Goal: Book appointment/travel/reservation

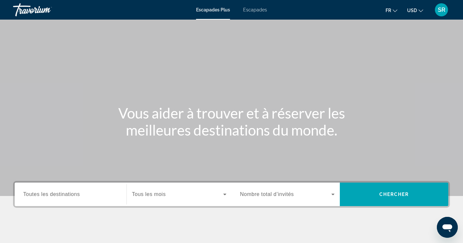
click at [255, 7] on span "Escapades" at bounding box center [255, 9] width 24 height 5
click at [97, 201] on div "Widget de recherche" at bounding box center [70, 194] width 95 height 19
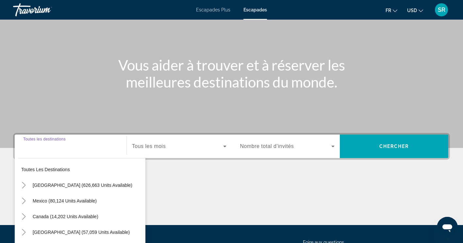
scroll to position [110, 0]
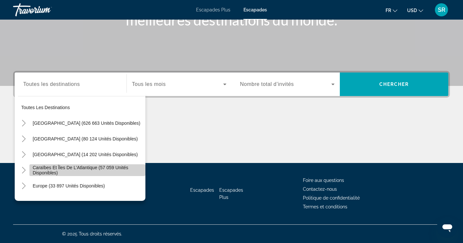
click at [102, 168] on span "Caraïbes et îles de l’Atlantique (57 059 unités disponibles)" at bounding box center [87, 170] width 109 height 10
type input "**********"
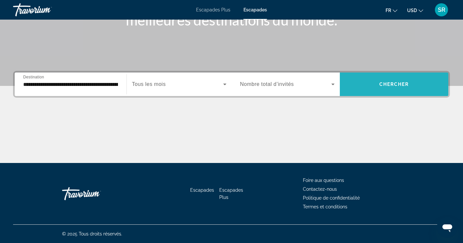
click at [379, 82] on span "Chercher" at bounding box center [394, 84] width 30 height 5
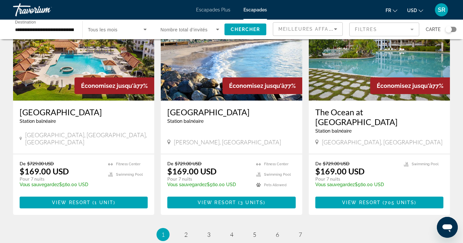
scroll to position [765, 0]
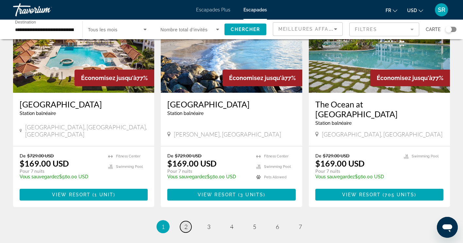
click at [184, 223] on span "2" at bounding box center [185, 226] width 3 height 7
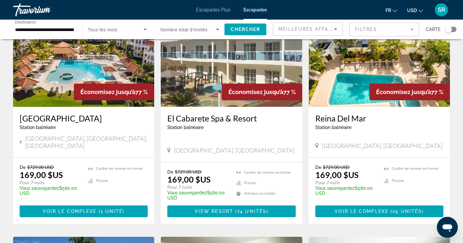
scroll to position [288, 0]
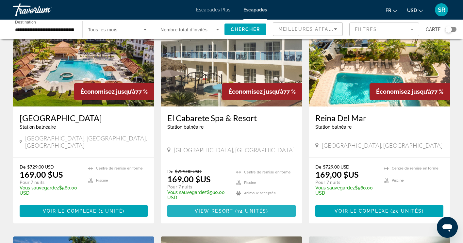
click at [227, 209] on span "View Resort" at bounding box center [214, 211] width 39 height 5
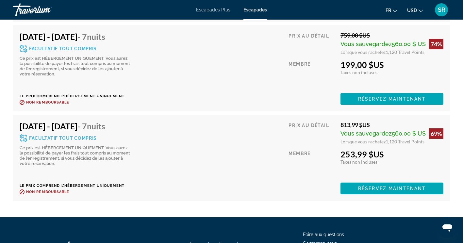
scroll to position [5221, 0]
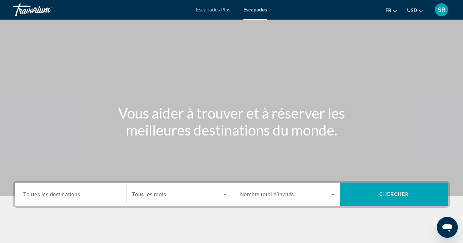
click at [85, 192] on input "Destination Toutes les destinations" at bounding box center [70, 195] width 95 height 8
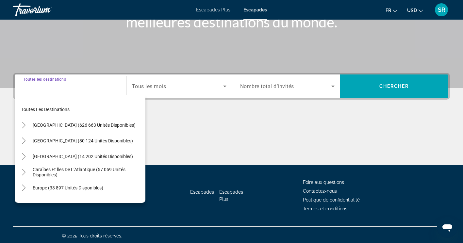
scroll to position [110, 0]
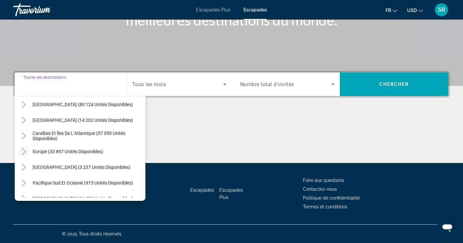
click at [25, 151] on icon "Toggle Europe (33 897 unités disponibles)" at bounding box center [24, 151] width 4 height 7
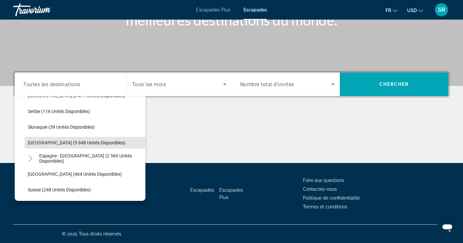
scroll to position [327, 0]
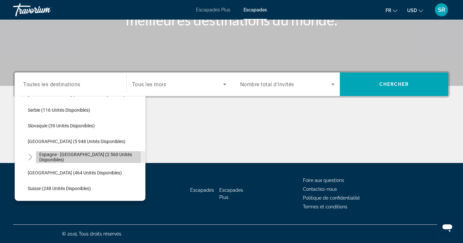
click at [47, 158] on span "Espagne - [GEOGRAPHIC_DATA] (2 560 unités disponibles)" at bounding box center [90, 157] width 103 height 10
type input "**********"
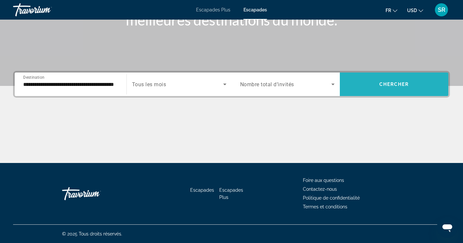
click at [394, 85] on span "Chercher" at bounding box center [394, 84] width 30 height 5
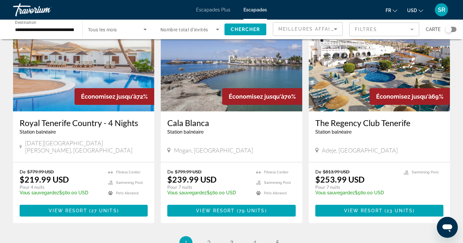
scroll to position [789, 0]
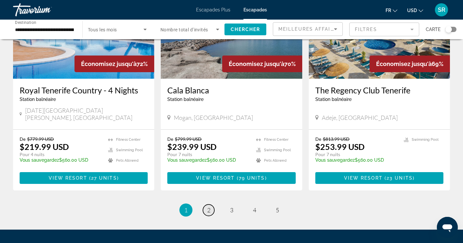
click at [209, 207] on span "2" at bounding box center [208, 210] width 3 height 7
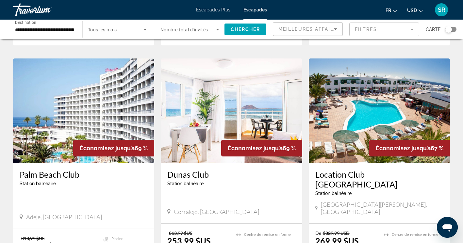
scroll to position [211, 0]
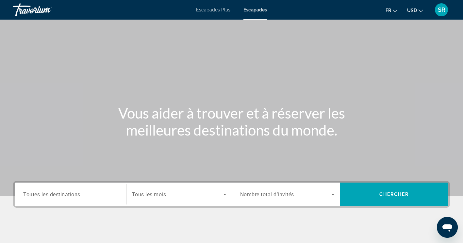
click at [81, 195] on input "Destination Toutes les destinations" at bounding box center [70, 195] width 95 height 8
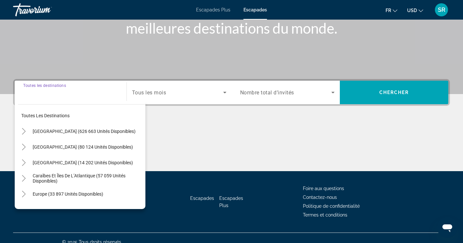
scroll to position [110, 0]
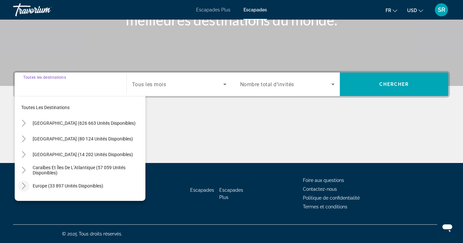
click at [23, 186] on icon "Toggle Europe (33 897 unités disponibles)" at bounding box center [24, 186] width 7 height 7
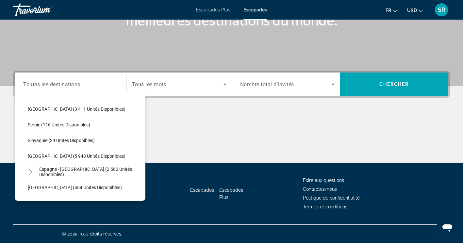
scroll to position [317, 0]
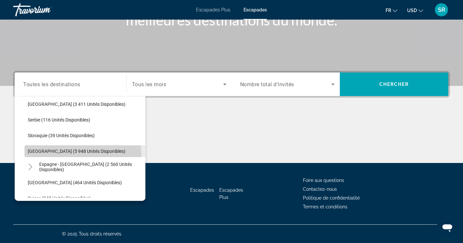
click at [53, 158] on span "Widget de recherche" at bounding box center [85, 151] width 121 height 16
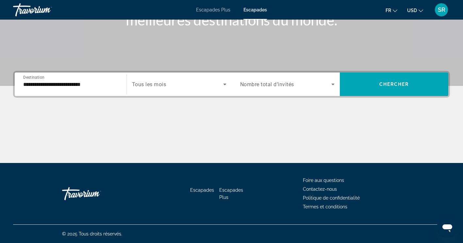
click at [55, 88] on div "**********" at bounding box center [70, 84] width 95 height 19
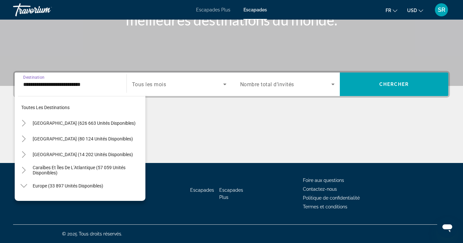
scroll to position [321, 0]
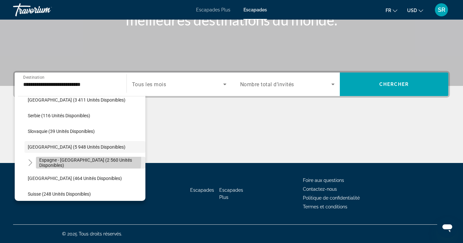
click at [69, 159] on span "Espagne - [GEOGRAPHIC_DATA] (2 560 unités disponibles)" at bounding box center [90, 163] width 103 height 10
type input "**********"
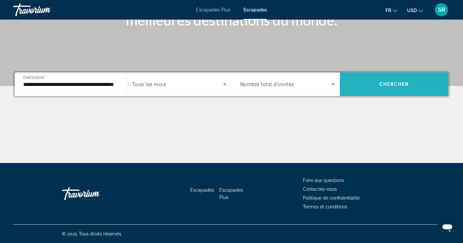
click at [350, 89] on span "Widget de recherche" at bounding box center [394, 84] width 109 height 16
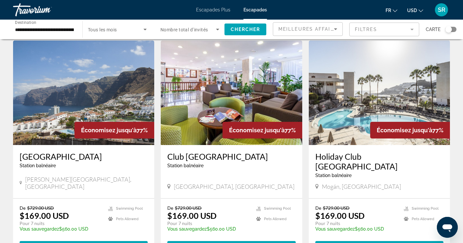
scroll to position [261, 0]
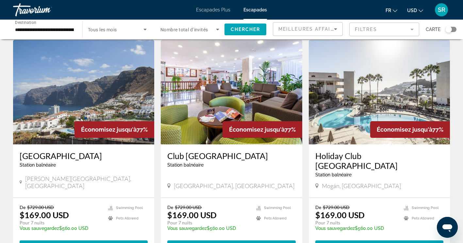
click at [398, 151] on h3 "Holiday Club [GEOGRAPHIC_DATA]" at bounding box center [379, 161] width 128 height 20
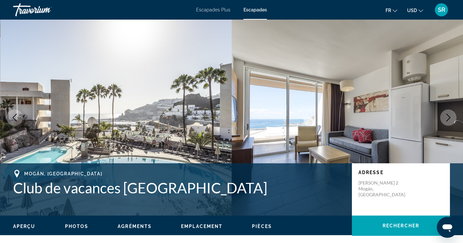
click at [452, 123] on button "Image suivante" at bounding box center [448, 117] width 16 height 16
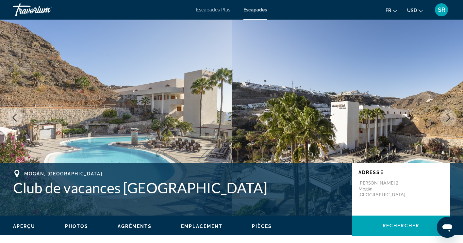
click at [452, 123] on button "Image suivante" at bounding box center [448, 117] width 16 height 16
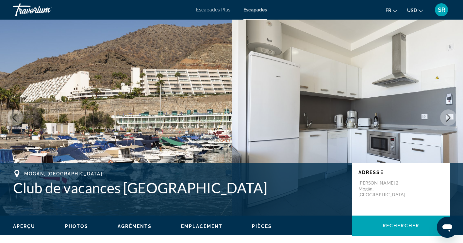
click at [452, 123] on button "Image suivante" at bounding box center [448, 117] width 16 height 16
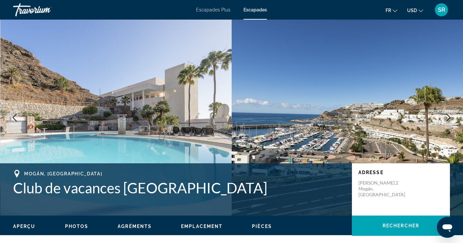
click at [452, 123] on button "Image suivante" at bounding box center [448, 117] width 16 height 16
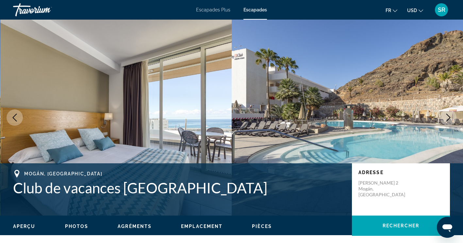
click at [452, 123] on button "Image suivante" at bounding box center [448, 117] width 16 height 16
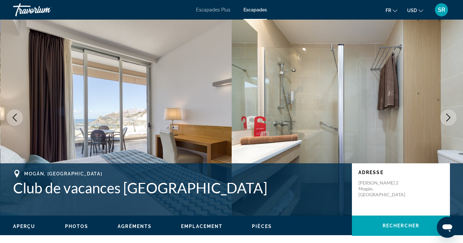
click at [452, 123] on button "Image suivante" at bounding box center [448, 117] width 16 height 16
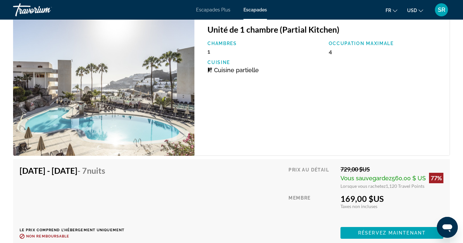
scroll to position [1104, 0]
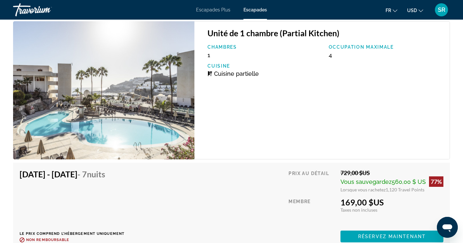
click at [452, 138] on div "Unité de 1 chambre (Partial Kitchen) Chambres 1 Occupation maximale 4 Cuisine C…" at bounding box center [323, 90] width 259 height 138
click at [447, 143] on div "Unité de 1 chambre (Partial Kitchen) Chambres 1 Occupation maximale 4 Cuisine C…" at bounding box center [322, 90] width 256 height 138
click at [446, 141] on div "Unité de 1 chambre (Partial Kitchen) Chambres 1 Occupation maximale 4 Cuisine C…" at bounding box center [322, 90] width 256 height 138
click at [447, 146] on div "Unité de 1 chambre (Partial Kitchen) Chambres 1 Occupation maximale 4 Cuisine C…" at bounding box center [322, 90] width 256 height 138
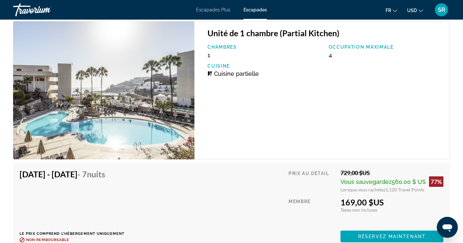
click at [447, 146] on div "Unité de 1 chambre (Partial Kitchen) Chambres 1 Occupation maximale 4 Cuisine C…" at bounding box center [322, 90] width 256 height 138
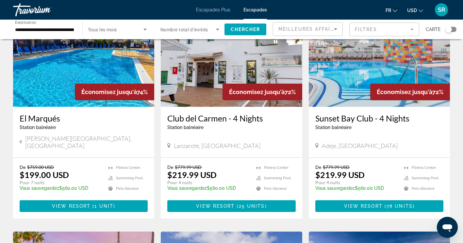
scroll to position [529, 0]
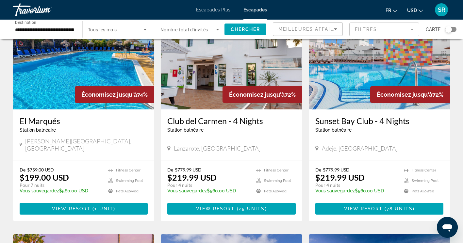
click at [218, 29] on icon "Widget de recherche" at bounding box center [217, 30] width 3 height 2
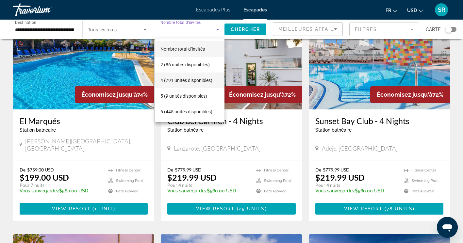
click at [207, 82] on font "4 (791 unités disponibles)" at bounding box center [186, 80] width 52 height 5
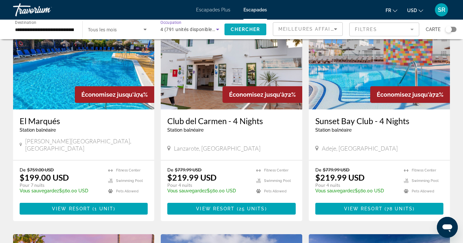
click at [244, 31] on span "Chercher" at bounding box center [246, 29] width 30 height 5
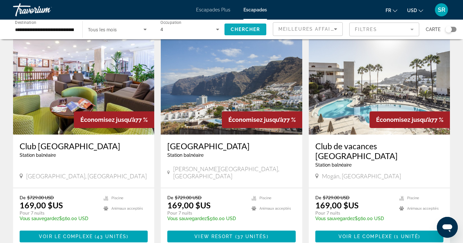
scroll to position [283, 0]
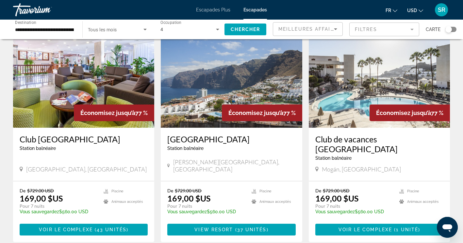
click at [71, 134] on h3 "Club [GEOGRAPHIC_DATA]" at bounding box center [84, 139] width 128 height 10
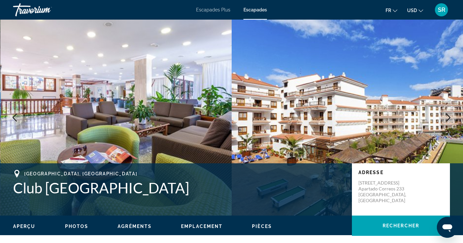
click at [452, 115] on icon "Image suivante" at bounding box center [449, 118] width 8 height 8
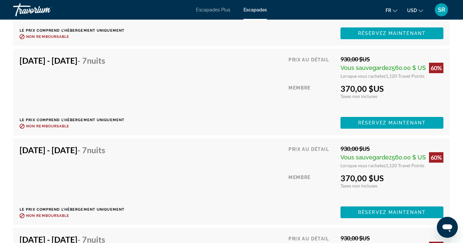
scroll to position [1929, 0]
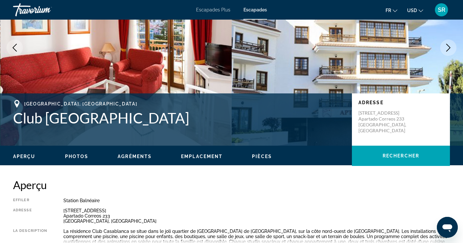
scroll to position [68, 0]
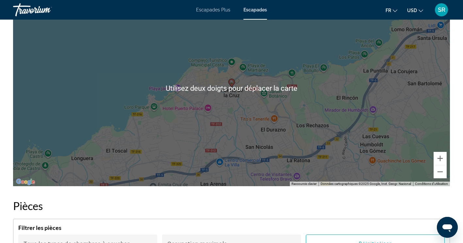
click at [334, 219] on div "Filtrer les pièces Bedroom Types Tous les types de chambres à coucher Occupatio…" at bounding box center [231, 238] width 437 height 39
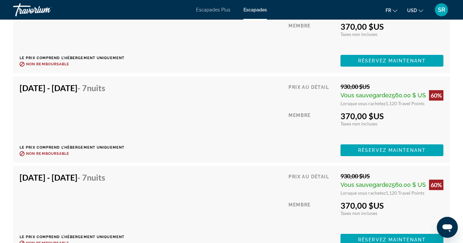
scroll to position [2262, 0]
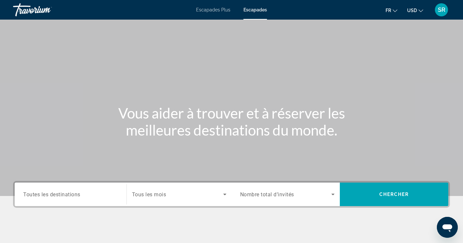
click at [79, 194] on span "Toutes les destinations" at bounding box center [51, 194] width 57 height 6
click at [79, 194] on input "Destination Toutes les destinations" at bounding box center [70, 195] width 95 height 8
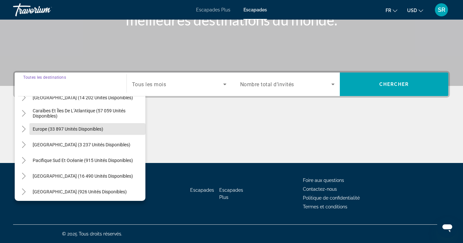
scroll to position [58, 0]
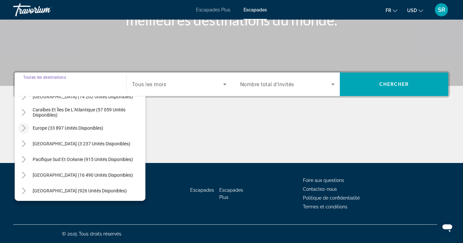
click at [24, 128] on icon "Toggle Europe (33 897 unités disponibles)" at bounding box center [24, 128] width 7 height 7
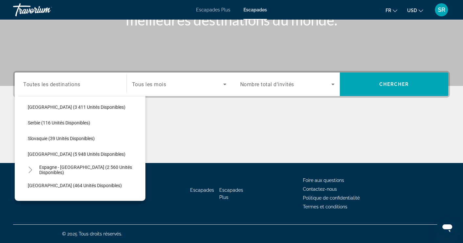
scroll to position [318, 0]
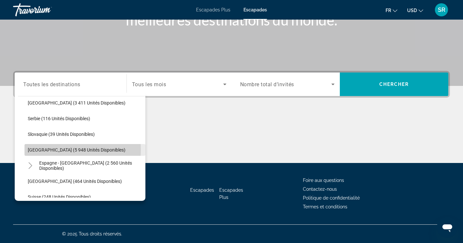
click at [35, 149] on span "[GEOGRAPHIC_DATA] (5 948 unités disponibles)" at bounding box center [77, 149] width 98 height 5
type input "**********"
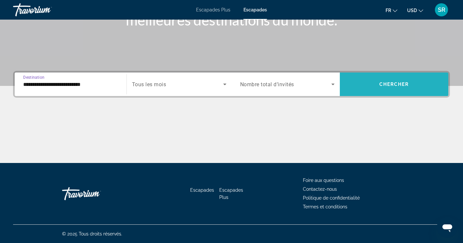
click at [374, 83] on span "Widget de recherche" at bounding box center [394, 84] width 109 height 16
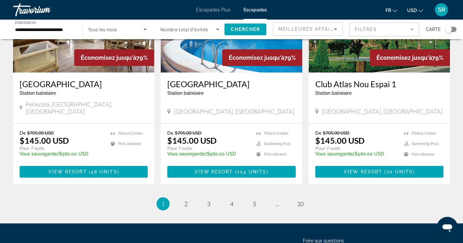
scroll to position [799, 0]
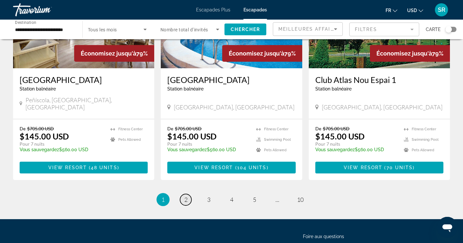
click at [186, 196] on span "2" at bounding box center [185, 199] width 3 height 7
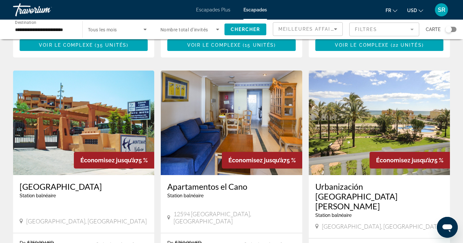
scroll to position [222, 0]
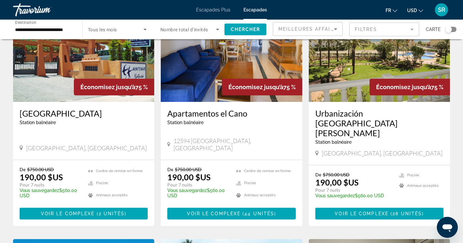
click at [8, 216] on div "5 845 unités Getaway disponibles dans 118 centres de villégiature Économisez ju…" at bounding box center [231, 231] width 463 height 958
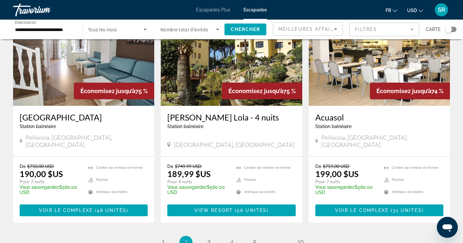
scroll to position [760, 0]
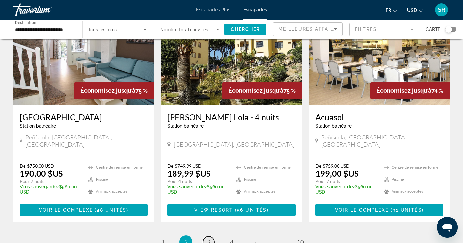
click at [210, 239] on span "3" at bounding box center [208, 242] width 3 height 7
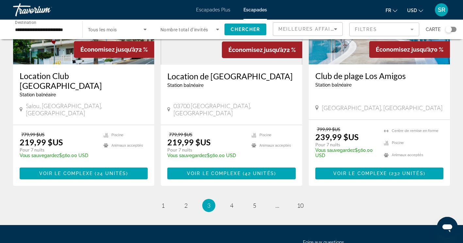
scroll to position [813, 0]
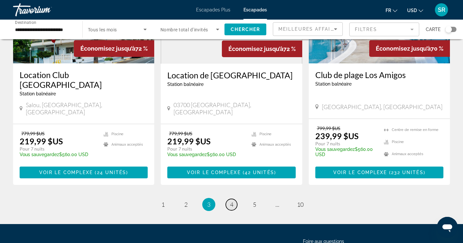
click at [231, 201] on span "4" at bounding box center [231, 204] width 3 height 7
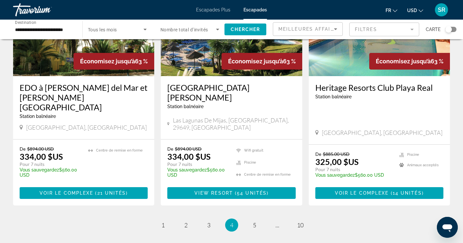
scroll to position [807, 0]
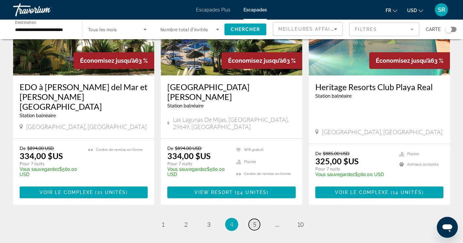
click at [257, 219] on link "page 5" at bounding box center [254, 224] width 11 height 11
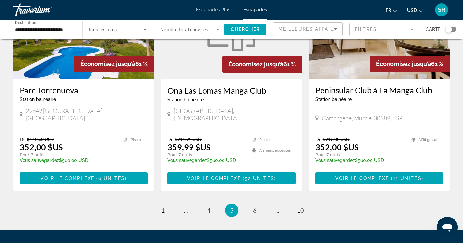
scroll to position [794, 0]
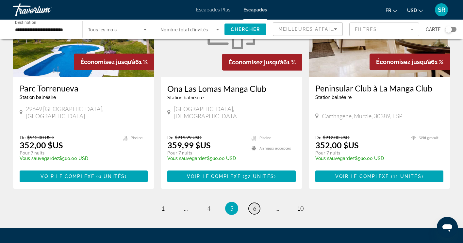
click at [254, 203] on link "page 6" at bounding box center [254, 208] width 11 height 11
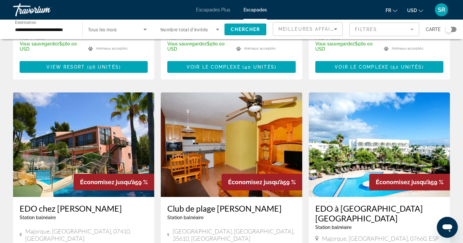
click at [4, 204] on div "5 965 unités Getaways disponibles dans 120 centres de villégiature Économisez j…" at bounding box center [231, 96] width 463 height 1022
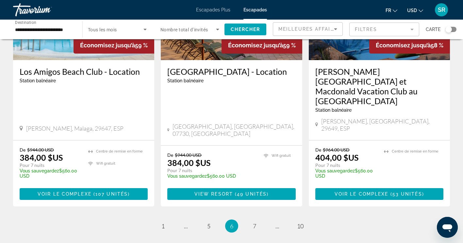
scroll to position [837, 0]
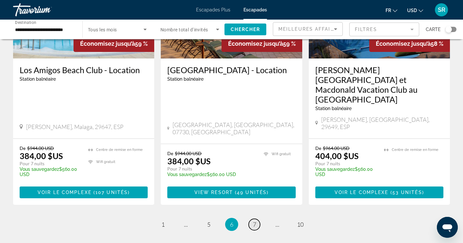
click at [254, 221] on span "7" at bounding box center [254, 224] width 3 height 7
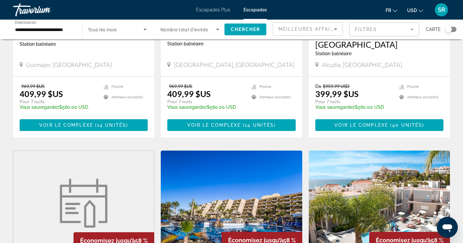
scroll to position [389, 0]
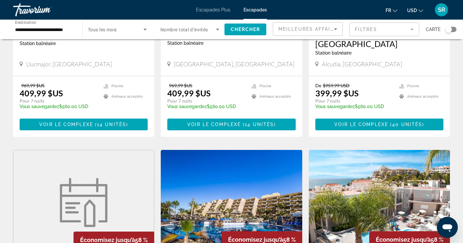
click at [308, 127] on div "Économisez jusqu’à 58 % Centre de villégiature [GEOGRAPHIC_DATA] balnéaire - Ce…" at bounding box center [232, 154] width 444 height 963
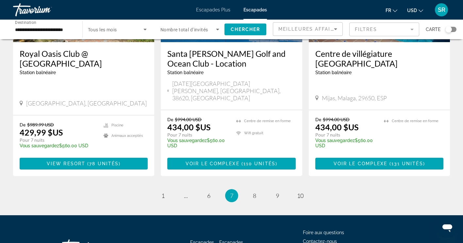
scroll to position [836, 0]
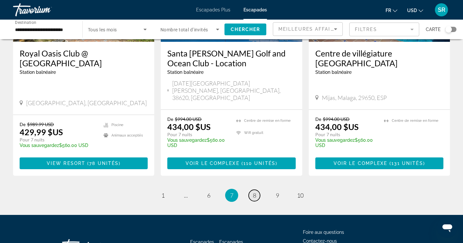
click at [254, 192] on span "8" at bounding box center [254, 195] width 3 height 7
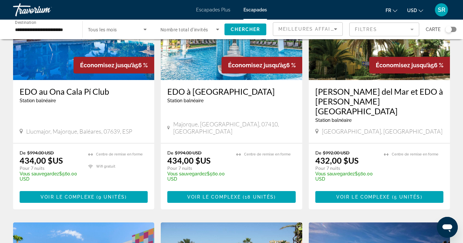
scroll to position [87, 0]
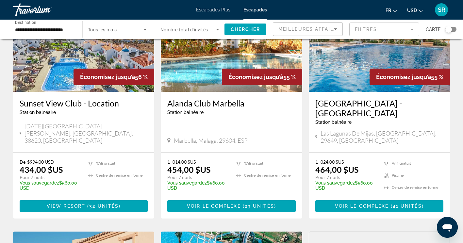
click at [453, 29] on div "Widget de recherche" at bounding box center [450, 29] width 11 height 5
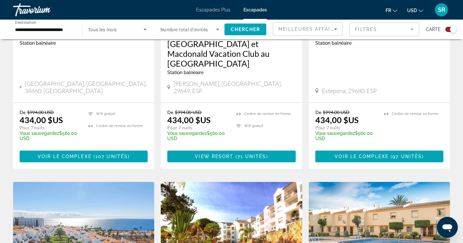
click at [450, 29] on div "Widget de recherche" at bounding box center [450, 29] width 11 height 5
click at [454, 29] on div "Widget de recherche" at bounding box center [450, 29] width 11 height 5
click at [255, 31] on span "Chercher" at bounding box center [246, 29] width 30 height 5
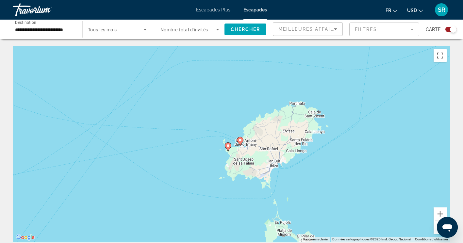
click at [240, 140] on div "Pour activer le glissement avec le clavier, appuyez sur Alt+Entrée. Une fois ce…" at bounding box center [231, 144] width 437 height 196
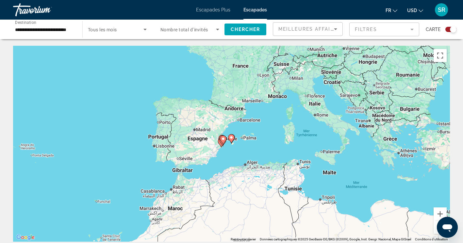
click at [231, 142] on icon "Contenu principal" at bounding box center [231, 139] width 6 height 8
type input "**********"
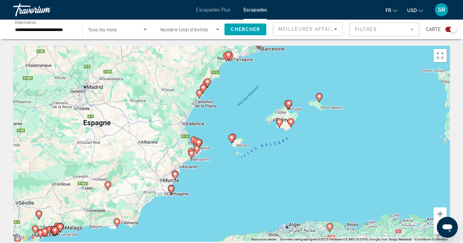
click at [233, 142] on gmp-advanced-marker "Contenu principal" at bounding box center [231, 139] width 7 height 10
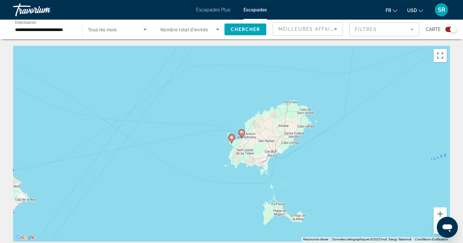
click at [233, 139] on image "Contenu principal" at bounding box center [232, 138] width 4 height 4
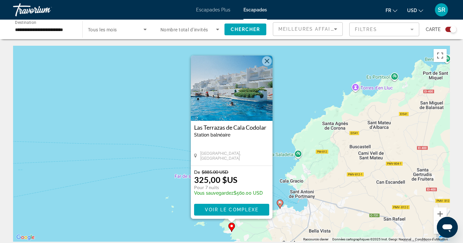
click at [280, 203] on image "Contenu principal" at bounding box center [280, 203] width 4 height 4
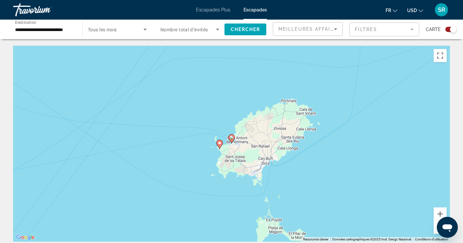
click at [231, 137] on image "Contenu principal" at bounding box center [232, 138] width 4 height 4
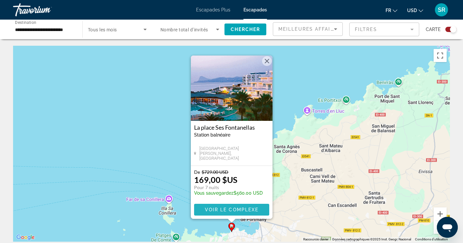
click at [249, 210] on span "Voir le complexe" at bounding box center [232, 209] width 54 height 5
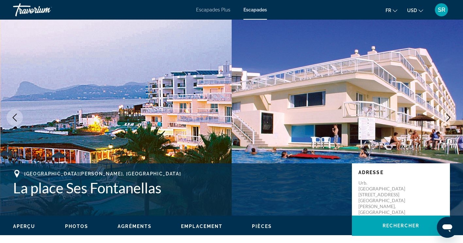
click at [450, 118] on icon "Image suivante" at bounding box center [448, 118] width 4 height 8
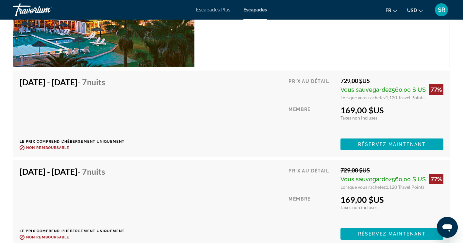
scroll to position [1224, 0]
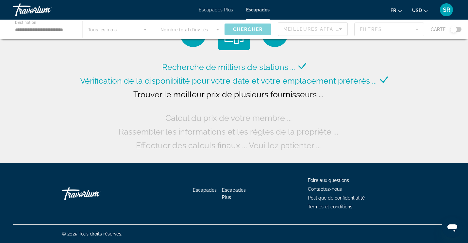
click at [458, 33] on div "Contenu principal" at bounding box center [234, 30] width 468 height 20
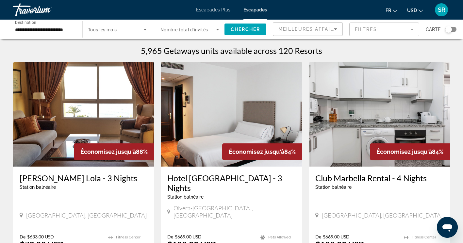
click at [450, 32] on div "Widget de recherche" at bounding box center [448, 29] width 7 height 7
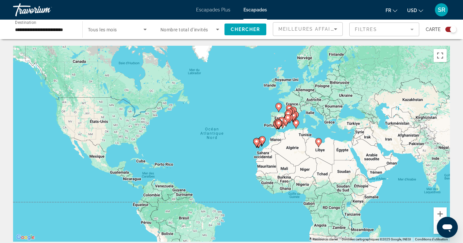
click at [294, 126] on icon "Contenu principal" at bounding box center [296, 124] width 6 height 8
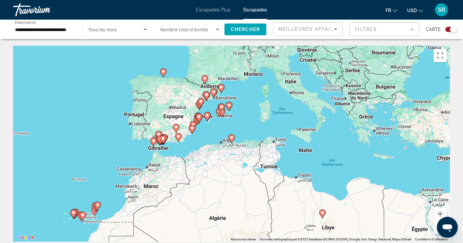
click at [207, 115] on image "Contenu principal" at bounding box center [207, 115] width 4 height 4
type input "**********"
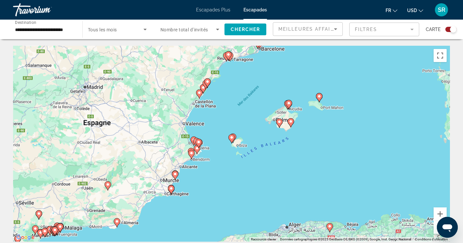
click at [233, 142] on gmp-advanced-marker "Contenu principal" at bounding box center [231, 139] width 7 height 10
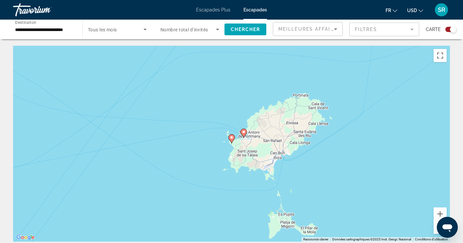
click at [231, 138] on image "Contenu principal" at bounding box center [232, 138] width 4 height 4
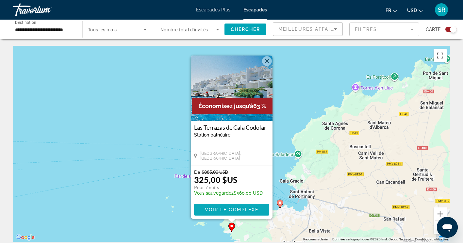
click at [252, 210] on span "Voir le complexe" at bounding box center [232, 209] width 54 height 5
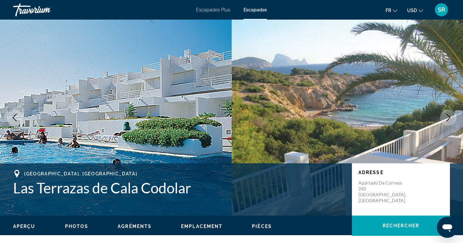
click at [451, 116] on icon "Image suivante" at bounding box center [449, 118] width 8 height 8
click at [447, 116] on icon "Image suivante" at bounding box center [449, 118] width 8 height 8
click at [448, 117] on icon "Image suivante" at bounding box center [449, 118] width 8 height 8
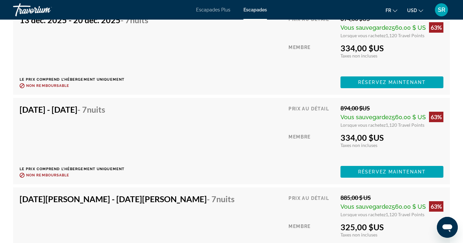
scroll to position [1843, 0]
